Goal: Task Accomplishment & Management: Manage account settings

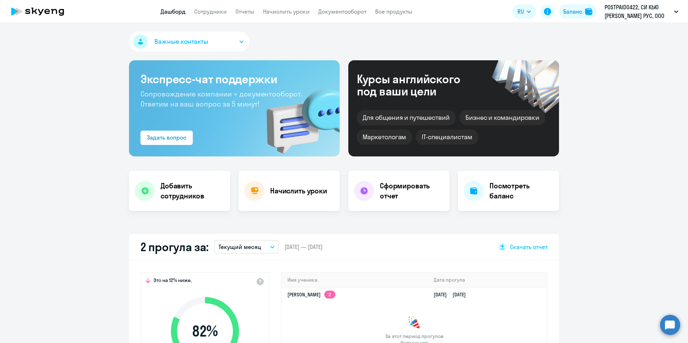
select select "30"
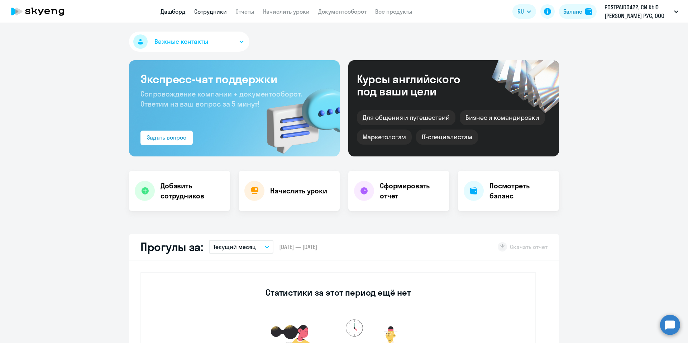
click at [206, 12] on link "Сотрудники" at bounding box center [210, 11] width 33 height 7
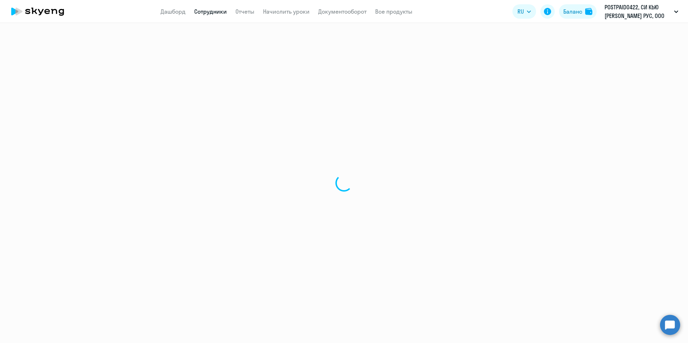
select select "30"
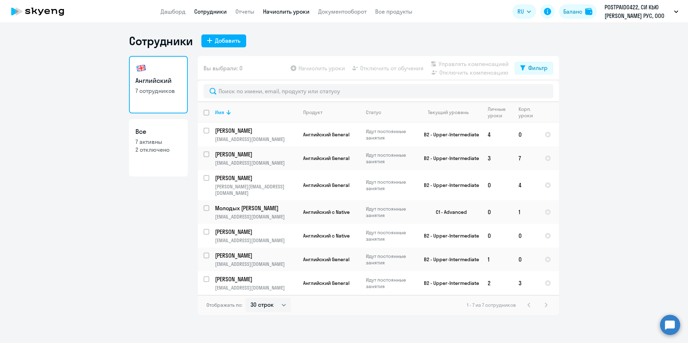
click at [291, 12] on link "Начислить уроки" at bounding box center [286, 11] width 47 height 7
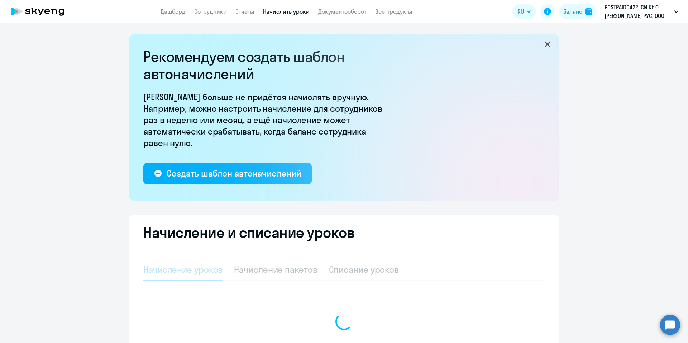
select select "10"
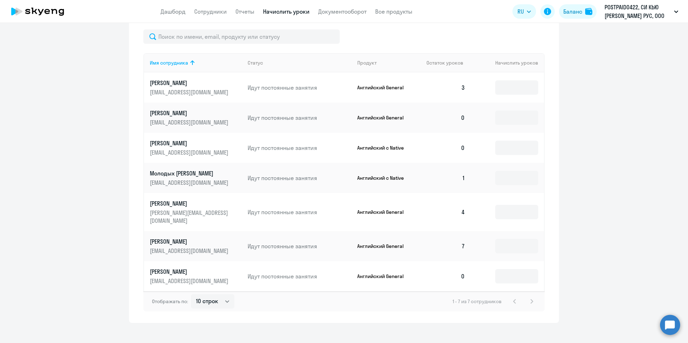
scroll to position [307, 0]
click at [511, 88] on input at bounding box center [516, 87] width 43 height 14
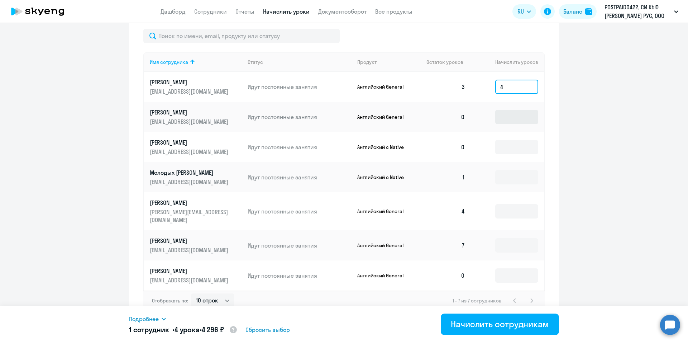
type input "4"
click at [521, 118] on input at bounding box center [516, 117] width 43 height 14
type input "4"
click at [524, 148] on input at bounding box center [516, 147] width 43 height 14
type input "2"
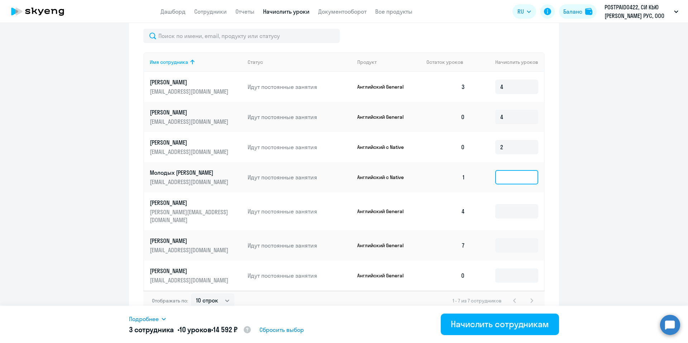
click at [514, 175] on input at bounding box center [516, 177] width 43 height 14
type input "2"
click at [505, 206] on input at bounding box center [516, 211] width 43 height 14
click at [506, 268] on input at bounding box center [516, 275] width 43 height 14
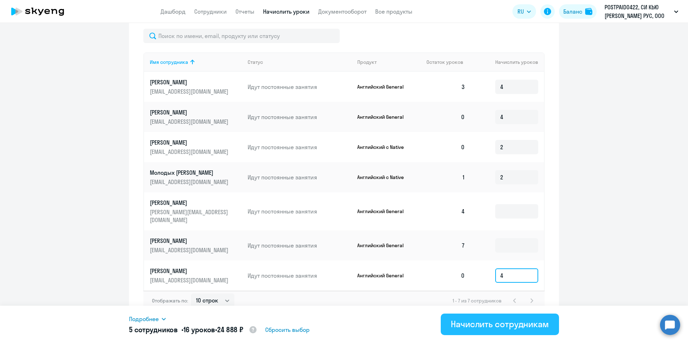
type input "4"
click at [495, 322] on div "Начислить сотрудникам" at bounding box center [500, 323] width 98 height 11
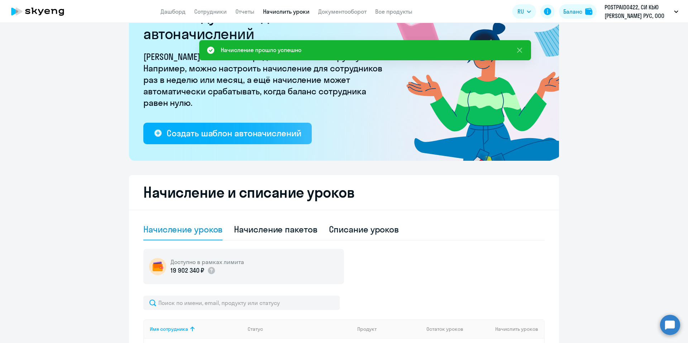
scroll to position [0, 0]
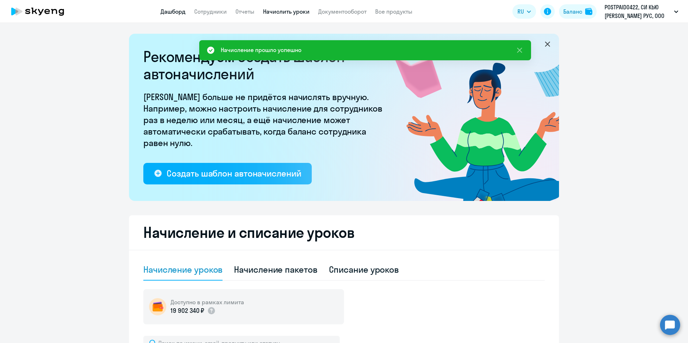
click at [172, 13] on link "Дашборд" at bounding box center [173, 11] width 25 height 7
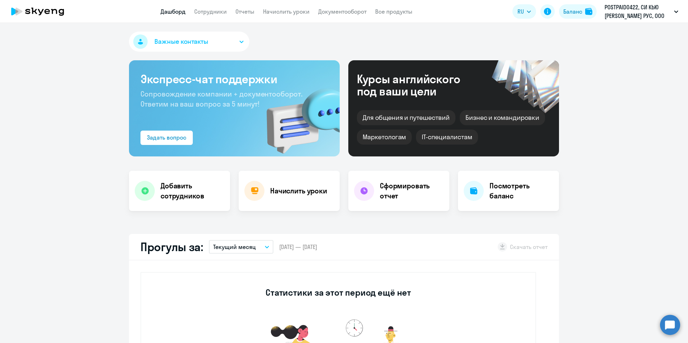
select select "30"
